Goal: Use online tool/utility: Use online tool/utility

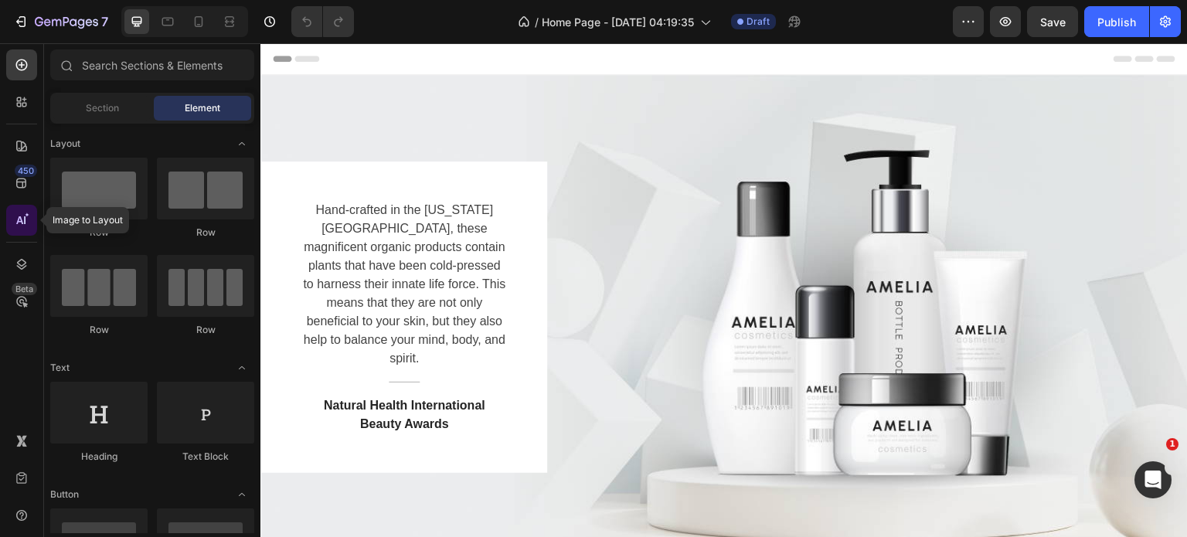
click at [19, 219] on icon at bounding box center [19, 220] width 7 height 8
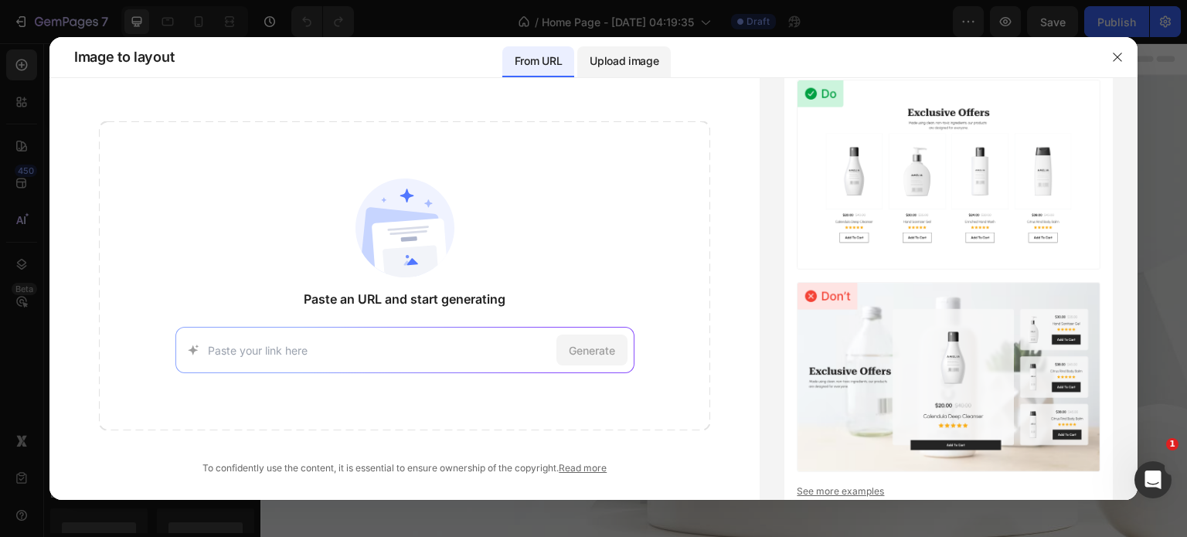
click at [643, 59] on p "Upload image" at bounding box center [624, 61] width 69 height 19
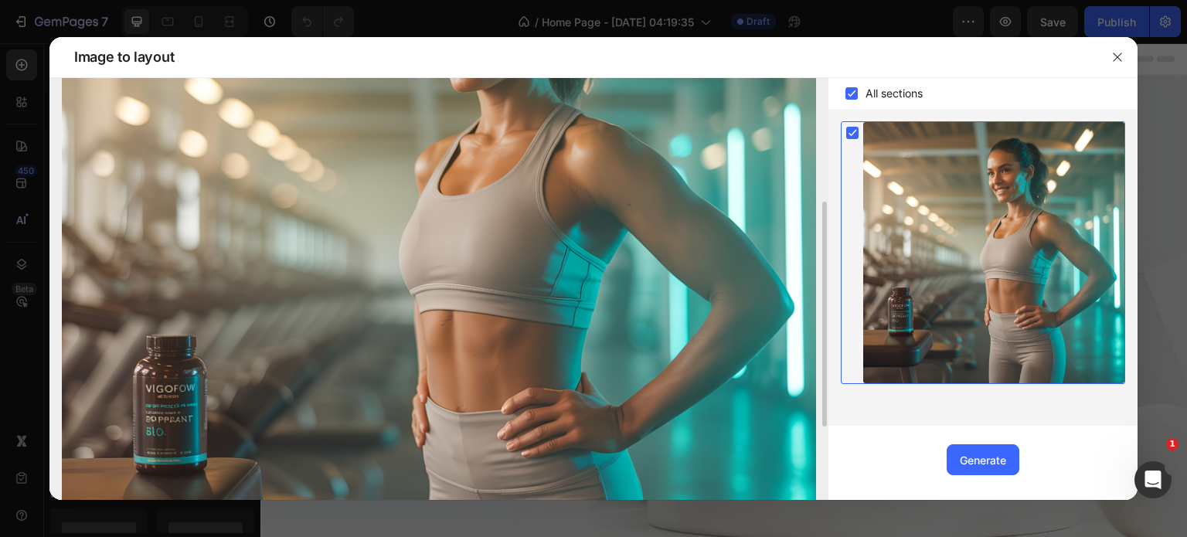
scroll to position [309, 0]
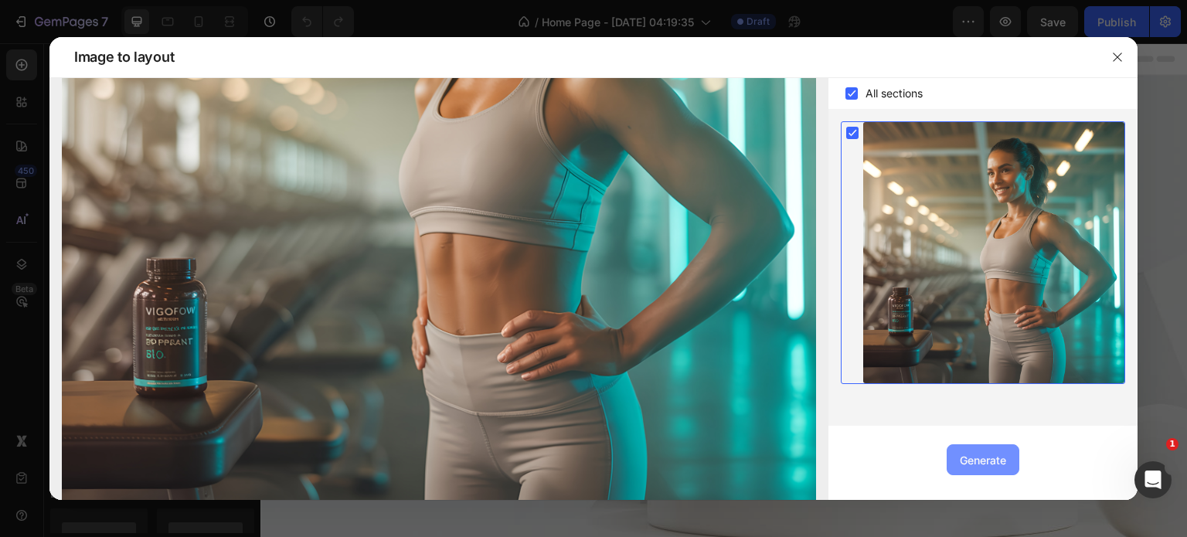
click at [992, 459] on div "Generate" at bounding box center [983, 460] width 46 height 16
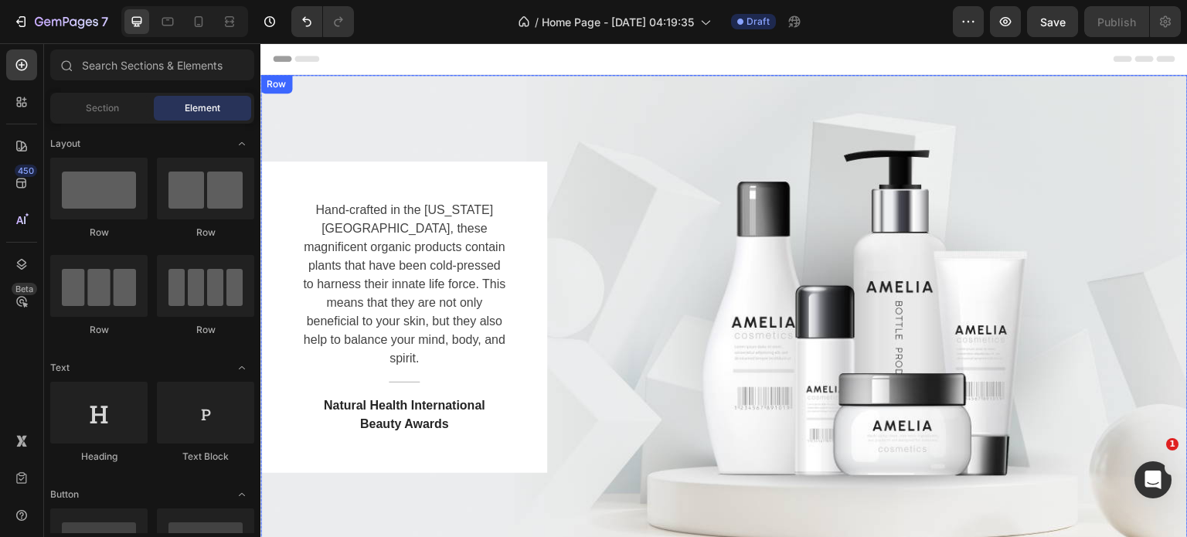
click at [835, 362] on div "Hand-crafted in the [US_STATE][GEOGRAPHIC_DATA], these magnificent organic prod…" at bounding box center [723, 317] width 927 height 311
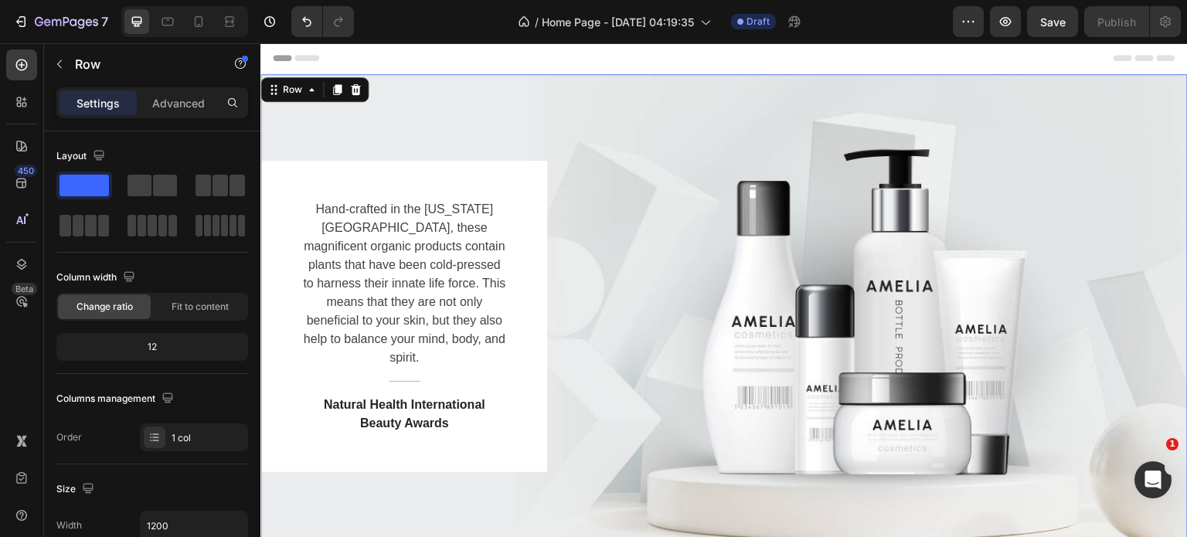
scroll to position [0, 0]
click at [825, 250] on div "Hand-crafted in the [US_STATE][GEOGRAPHIC_DATA], these magnificent organic prod…" at bounding box center [723, 317] width 927 height 311
click at [182, 98] on p "Advanced" at bounding box center [178, 103] width 53 height 16
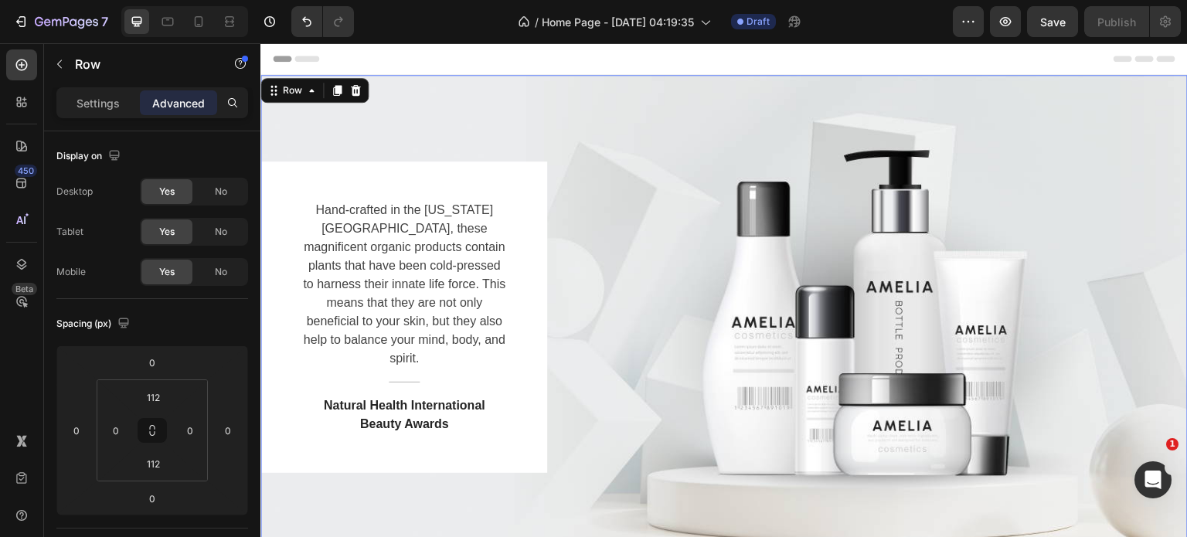
click at [936, 264] on div "Hand-crafted in the [US_STATE][GEOGRAPHIC_DATA], these magnificent organic prod…" at bounding box center [723, 317] width 927 height 311
click at [93, 101] on p "Settings" at bounding box center [98, 103] width 43 height 16
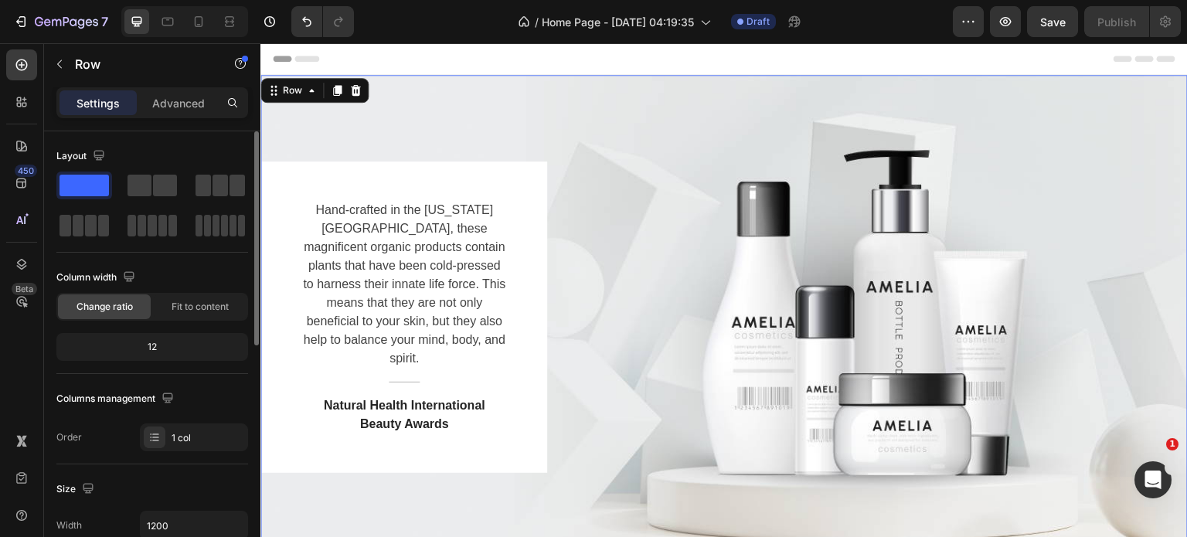
click at [81, 185] on span at bounding box center [84, 186] width 49 height 22
click at [630, 188] on div "Hand-crafted in the [US_STATE][GEOGRAPHIC_DATA], these magnificent organic prod…" at bounding box center [723, 317] width 927 height 311
click at [441, 129] on div "Hand-crafted in the [US_STATE][GEOGRAPHIC_DATA], these magnificent organic prod…" at bounding box center [723, 317] width 927 height 485
click at [27, 218] on icon at bounding box center [21, 220] width 15 height 15
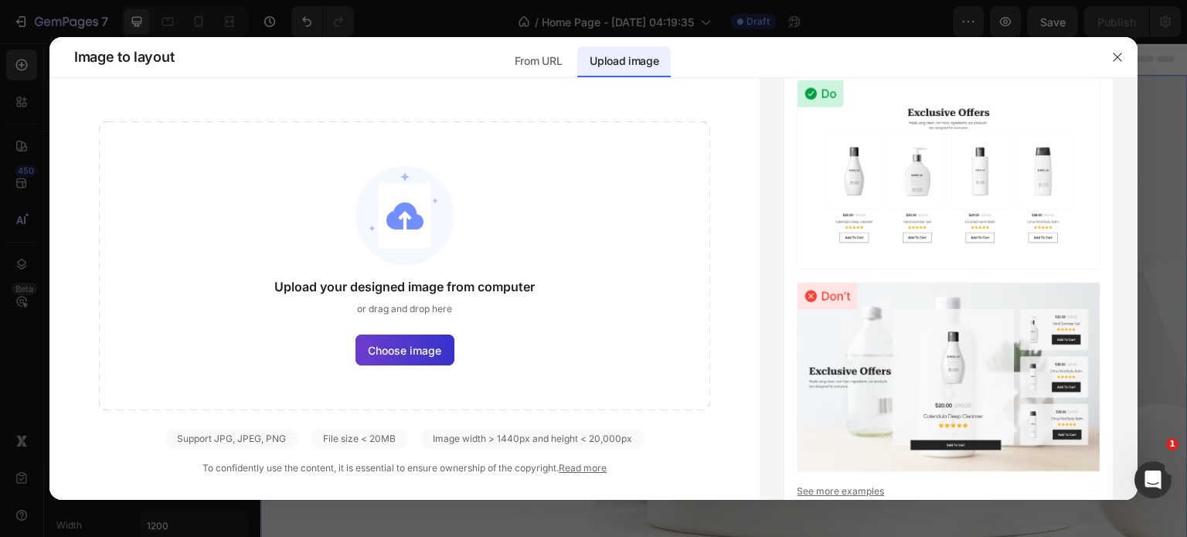
click at [404, 349] on span "Choose image" at bounding box center [404, 350] width 73 height 16
click at [0, 0] on input "Choose image" at bounding box center [0, 0] width 0 height 0
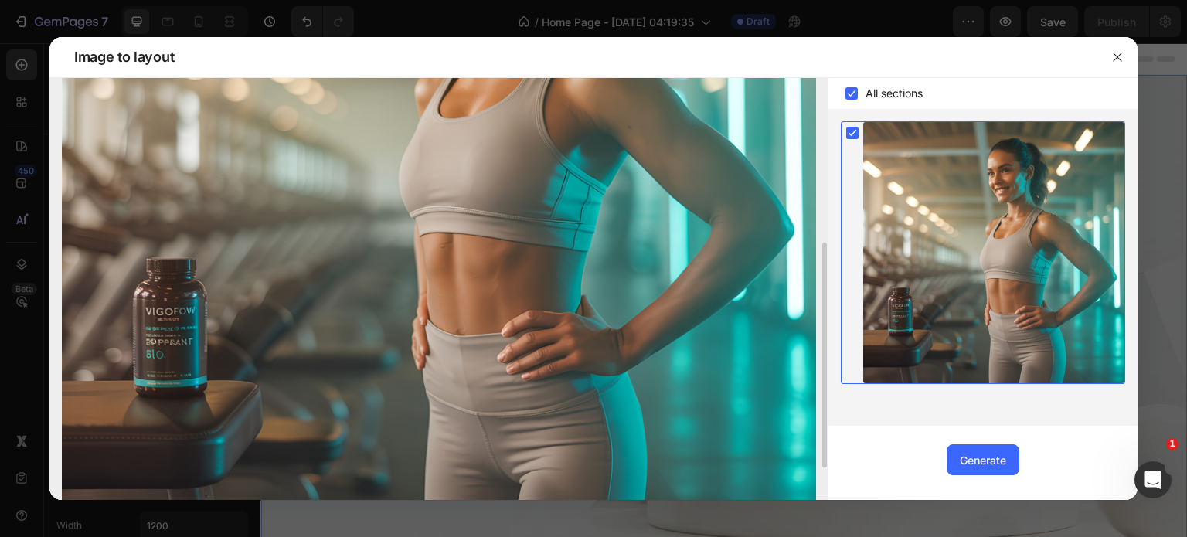
scroll to position [369, 0]
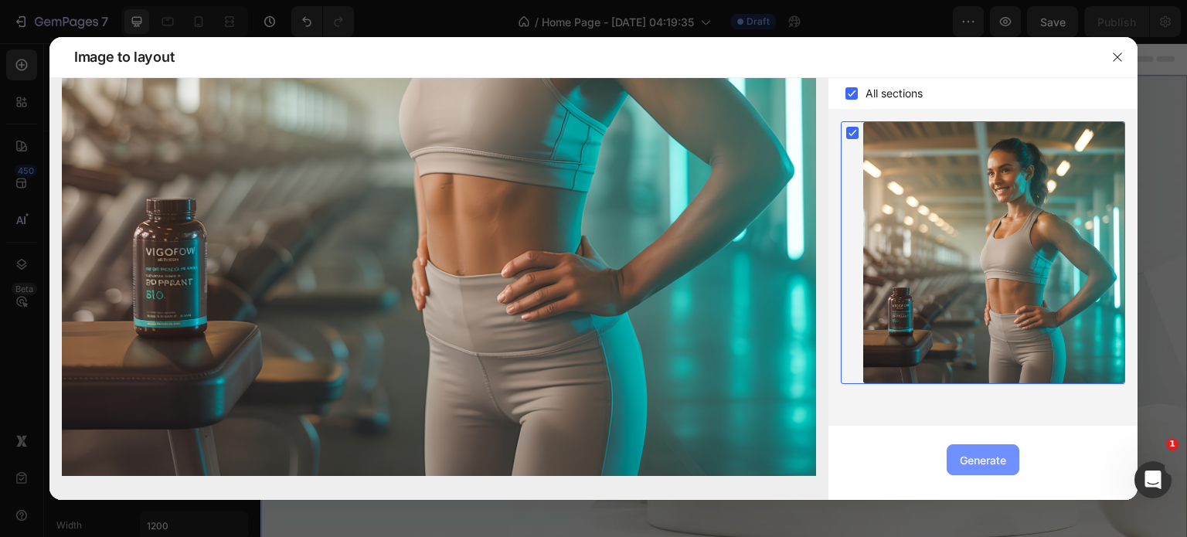
click at [968, 458] on div "Generate" at bounding box center [983, 460] width 46 height 16
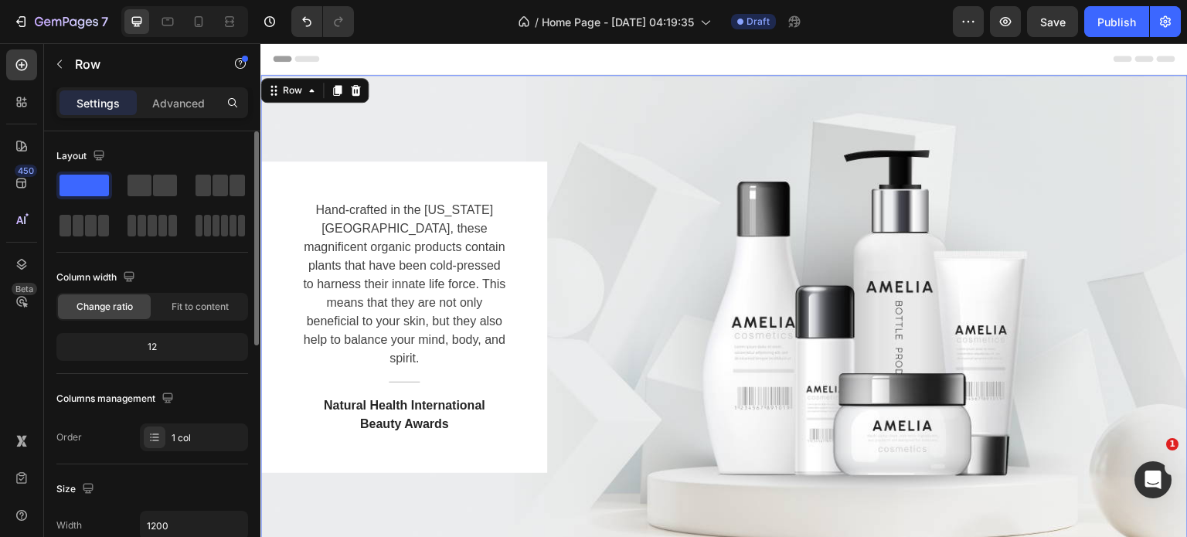
click at [94, 179] on span at bounding box center [84, 186] width 49 height 22
click at [335, 90] on icon at bounding box center [337, 90] width 9 height 11
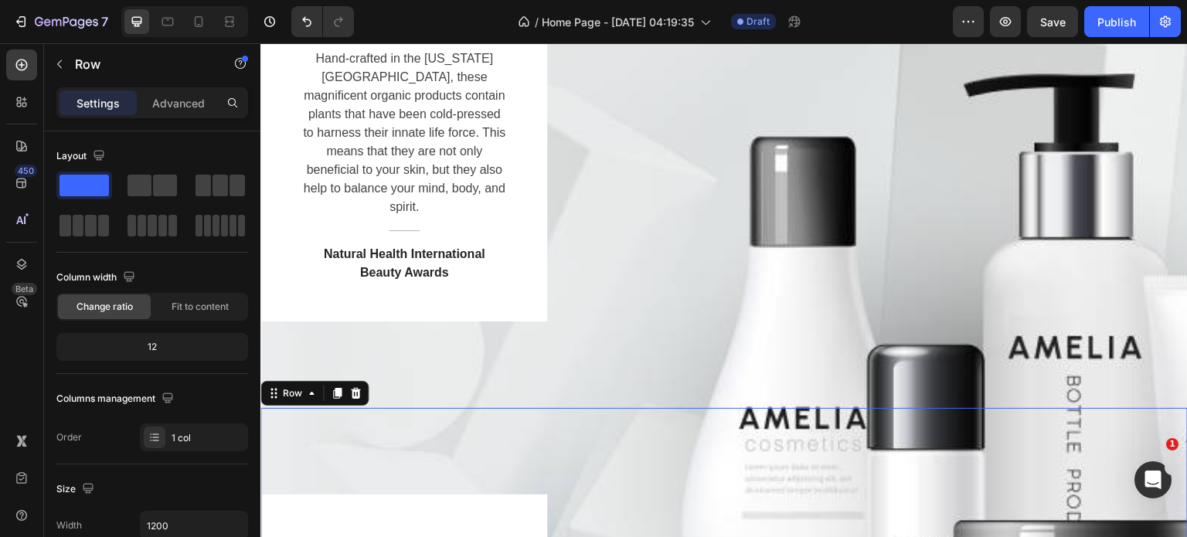
scroll to position [0, 0]
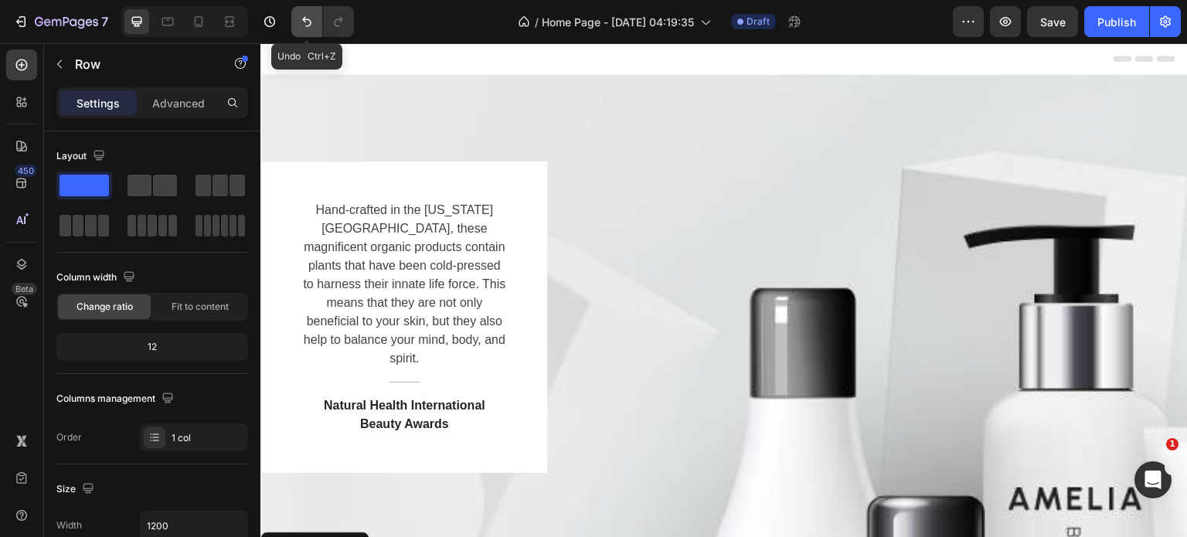
click at [302, 18] on icon "Undo/Redo" at bounding box center [306, 21] width 15 height 15
